Goal: Find specific page/section: Find specific page/section

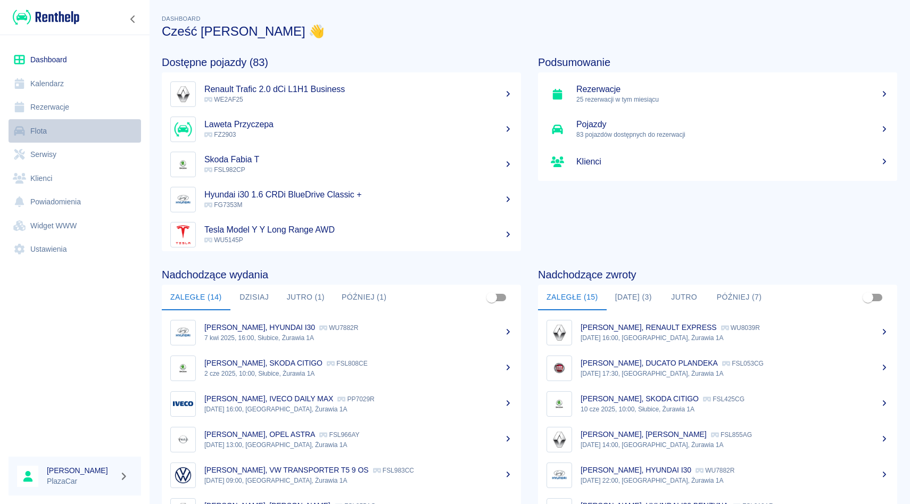
click at [47, 134] on link "Flota" at bounding box center [75, 131] width 133 height 24
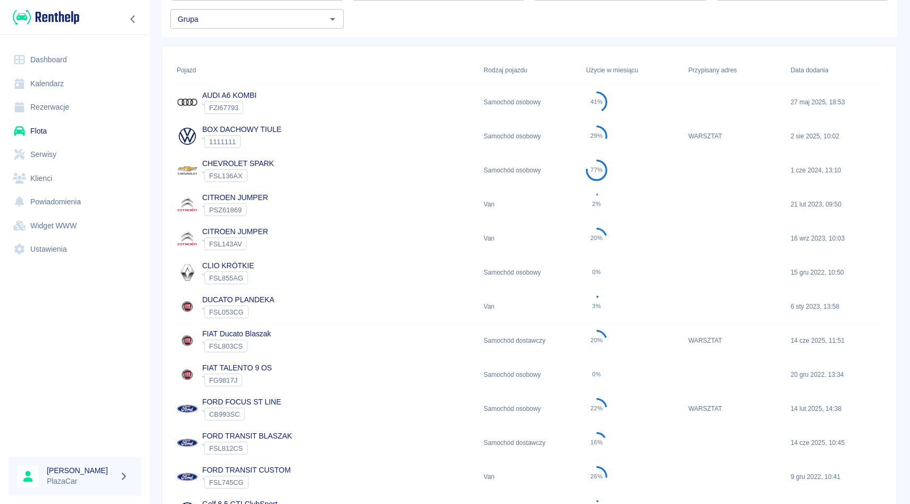
scroll to position [90, 0]
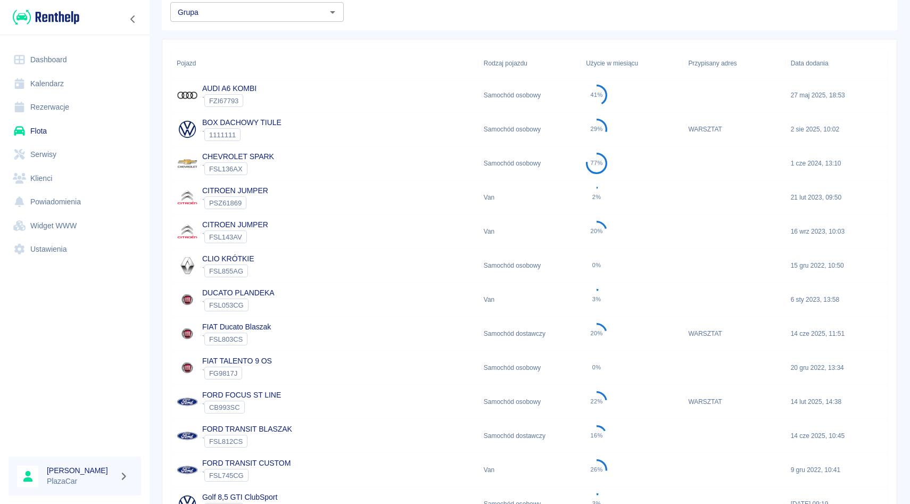
click at [298, 430] on div "FORD TRANSIT BLASZAK ` FSL812CS" at bounding box center [324, 436] width 307 height 34
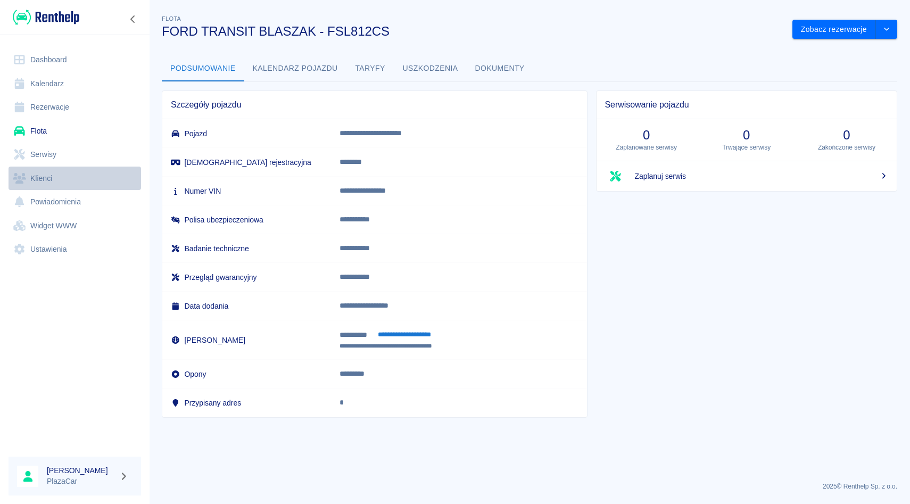
click at [42, 177] on link "Klienci" at bounding box center [75, 179] width 133 height 24
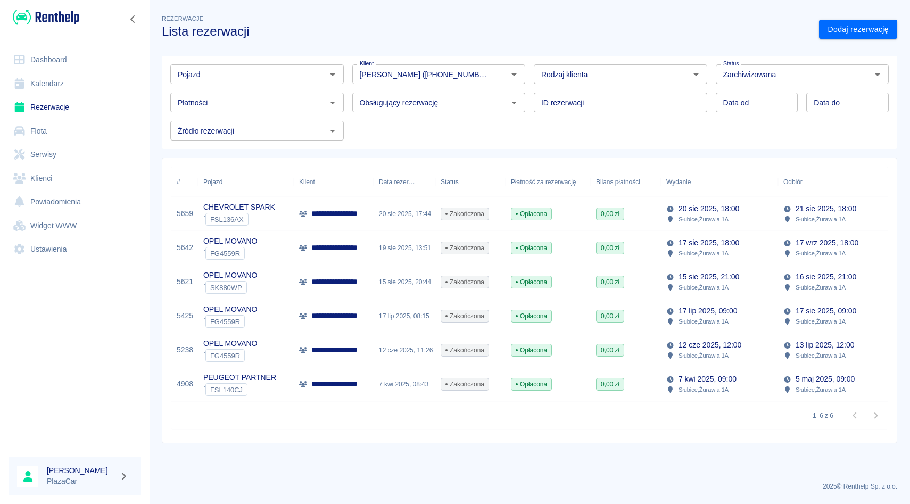
click at [64, 139] on link "Flota" at bounding box center [75, 131] width 133 height 24
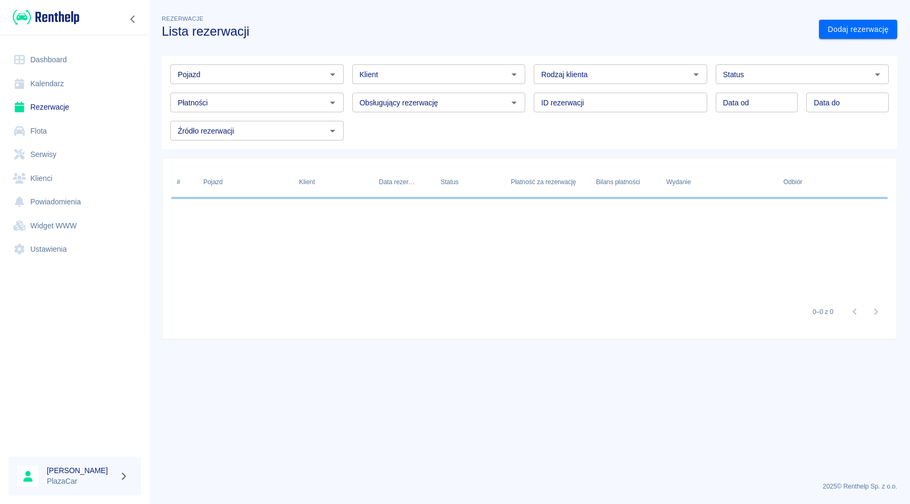
click at [249, 83] on div "Pojazd" at bounding box center [257, 74] width 174 height 20
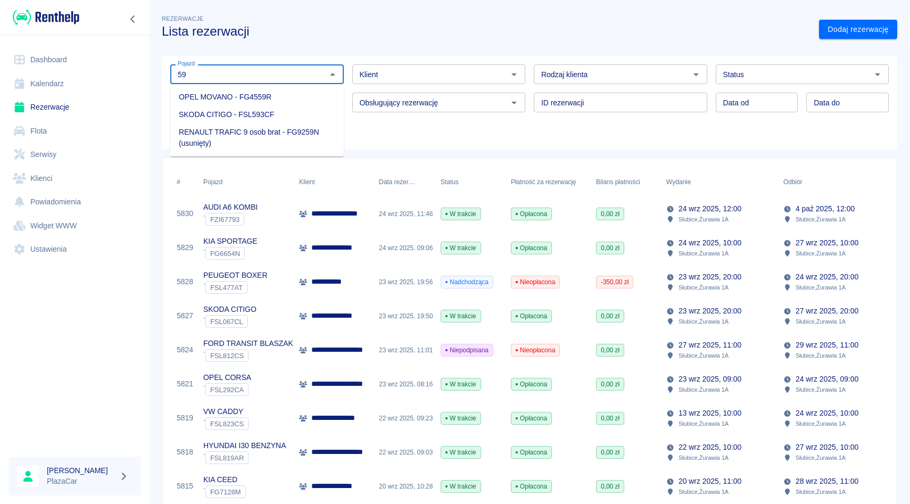
type input "59"
click at [96, 128] on link "Flota" at bounding box center [75, 131] width 133 height 24
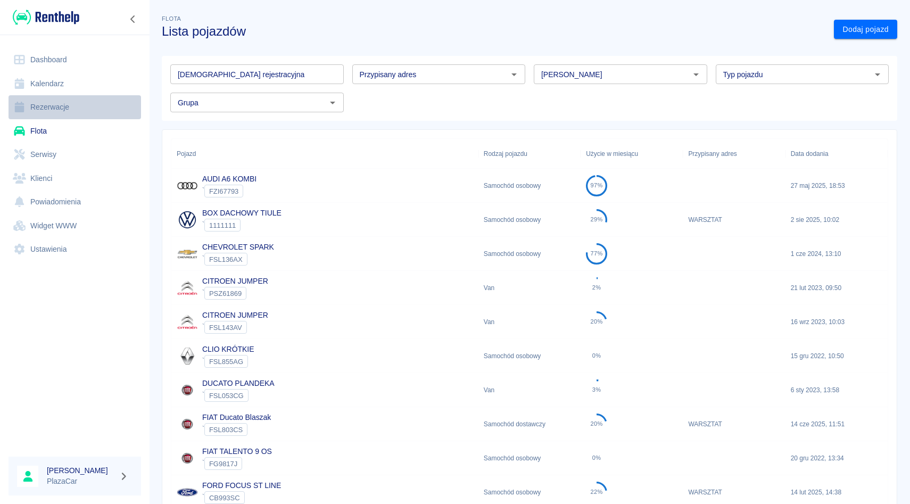
click at [104, 112] on link "Rezerwacje" at bounding box center [75, 107] width 133 height 24
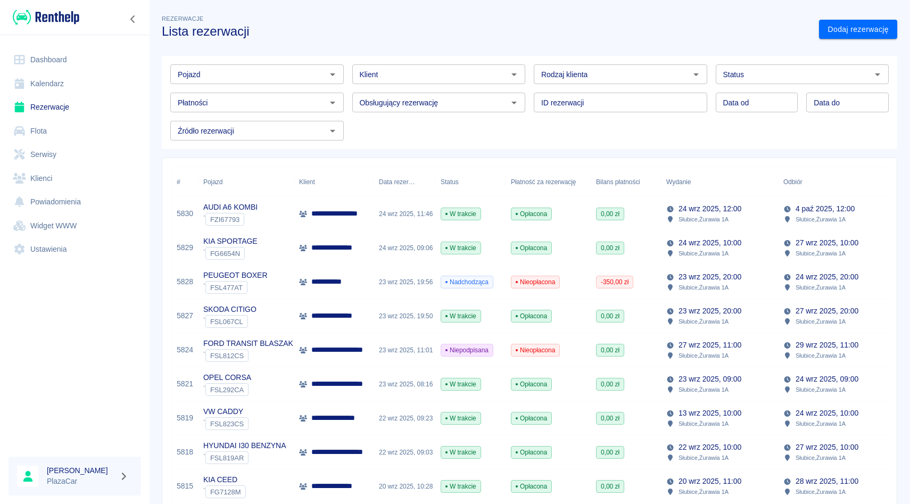
click at [236, 81] on div "Pojazd" at bounding box center [257, 74] width 174 height 20
click at [240, 95] on li "SKODA CITIGO - FSL593CF" at bounding box center [257, 97] width 174 height 18
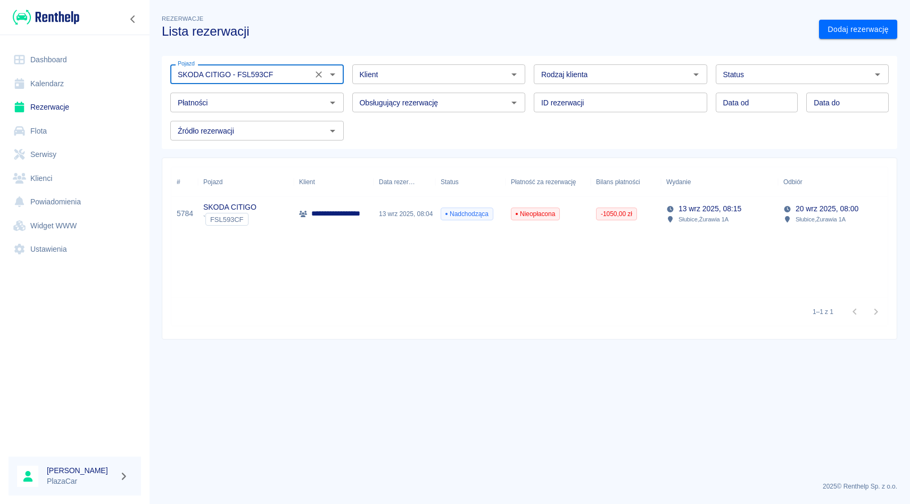
type input "SKODA CITIGO - FSL593CF"
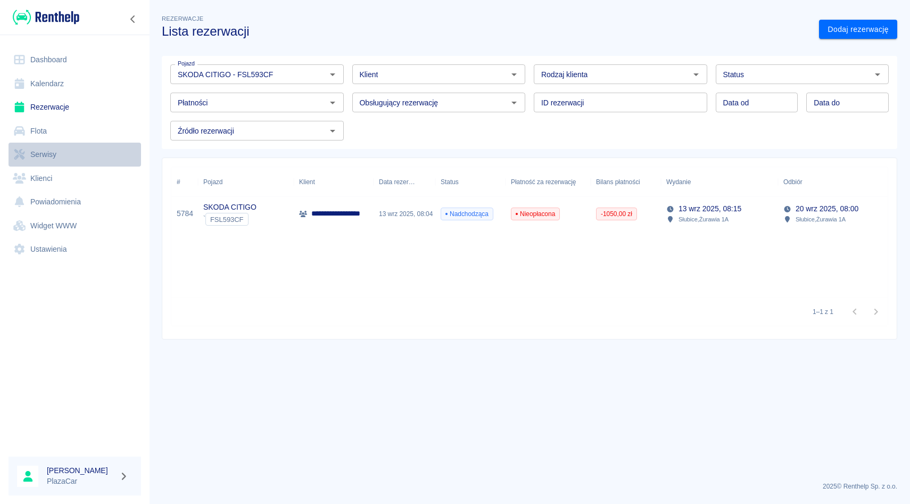
click at [56, 147] on link "Serwisy" at bounding box center [75, 155] width 133 height 24
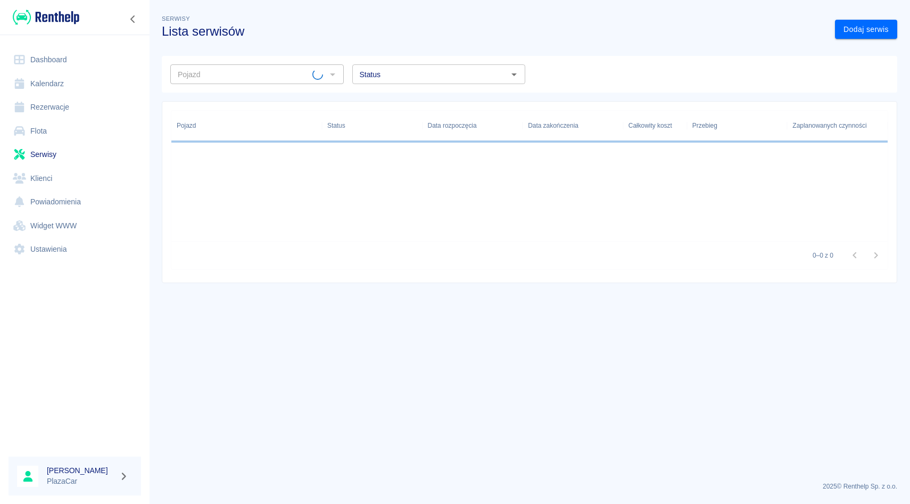
click at [76, 101] on link "Rezerwacje" at bounding box center [75, 107] width 133 height 24
